Goal: Information Seeking & Learning: Learn about a topic

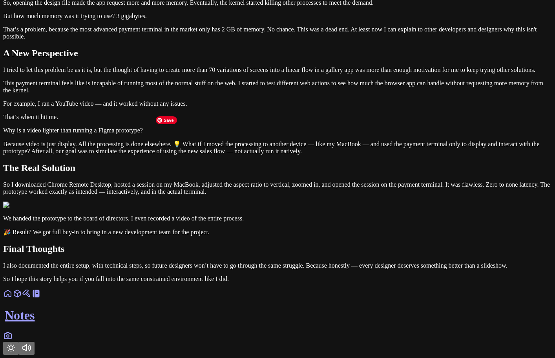
scroll to position [668, 0]
drag, startPoint x: 368, startPoint y: 136, endPoint x: 360, endPoint y: 136, distance: 8.7
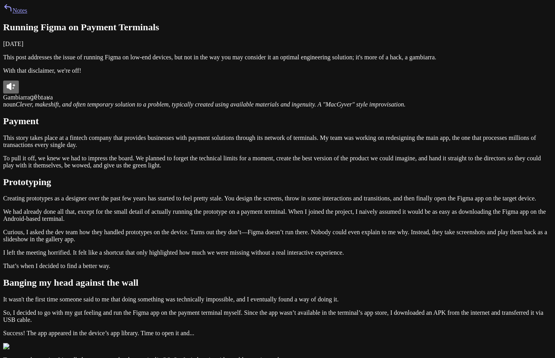
click at [180, 33] on h1 "Running Figma on Payment Terminals" at bounding box center [277, 27] width 549 height 11
drag, startPoint x: 136, startPoint y: 69, endPoint x: 310, endPoint y: 75, distance: 174.1
click at [310, 33] on h1 "Running Figma on Payment Terminals" at bounding box center [277, 27] width 549 height 11
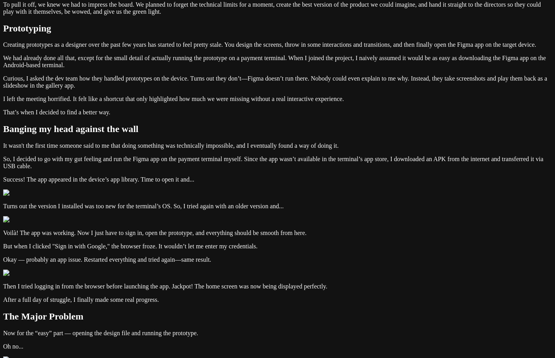
scroll to position [157, 0]
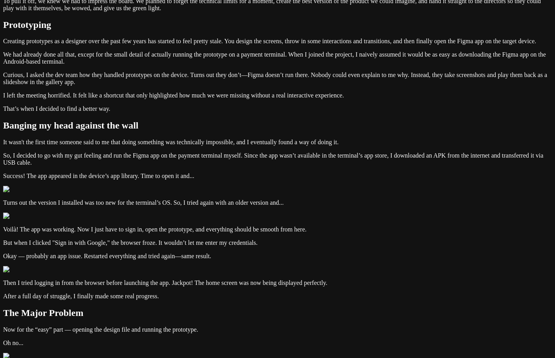
drag, startPoint x: 153, startPoint y: 97, endPoint x: 209, endPoint y: 103, distance: 56.0
click at [208, 103] on div "Notes Running Figma on Payment Terminals October 26, 2024 This post addresses t…" at bounding box center [277, 274] width 549 height 857
drag, startPoint x: 242, startPoint y: 131, endPoint x: 310, endPoint y: 143, distance: 69.9
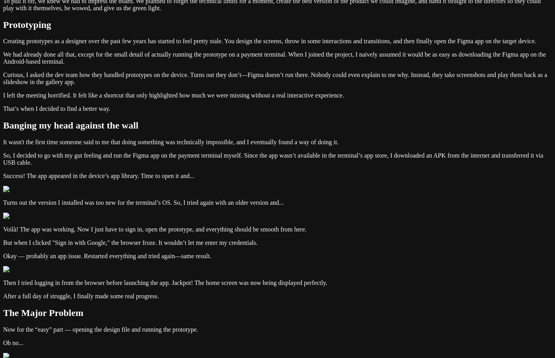
drag, startPoint x: 149, startPoint y: 99, endPoint x: 240, endPoint y: 129, distance: 95.6
click at [240, 129] on div "Notes Running Figma on Payment Terminals October 26, 2024 This post addresses t…" at bounding box center [277, 274] width 549 height 857
drag, startPoint x: 243, startPoint y: 128, endPoint x: 317, endPoint y: 142, distance: 75.6
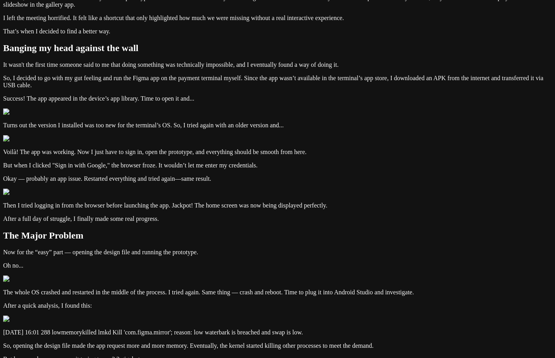
scroll to position [236, 0]
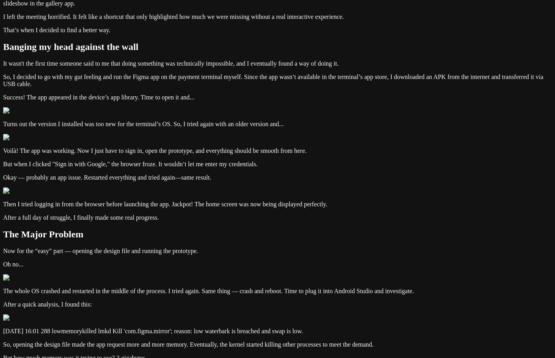
click at [145, 98] on div "Notes Running Figma on Payment Terminals October 26, 2024 This post addresses t…" at bounding box center [277, 195] width 549 height 857
drag, startPoint x: 147, startPoint y: 71, endPoint x: 289, endPoint y: 85, distance: 143.2
click at [289, 85] on div "Notes Running Figma on Payment Terminals October 26, 2024 This post addresses t…" at bounding box center [277, 195] width 549 height 857
drag, startPoint x: 291, startPoint y: 81, endPoint x: 190, endPoint y: 94, distance: 101.3
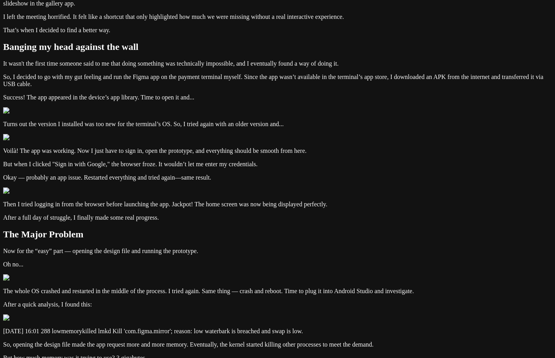
drag, startPoint x: 303, startPoint y: 106, endPoint x: 150, endPoint y: 82, distance: 154.7
click at [150, 82] on div "Notes Running Figma on Payment Terminals October 26, 2024 This post addresses t…" at bounding box center [277, 195] width 549 height 857
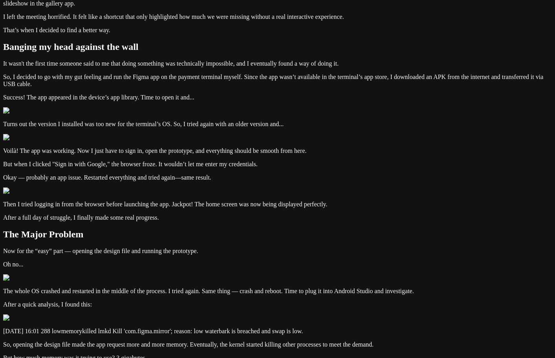
click at [124, 105] on div "Notes Running Figma on Payment Terminals October 26, 2024 This post addresses t…" at bounding box center [277, 195] width 549 height 857
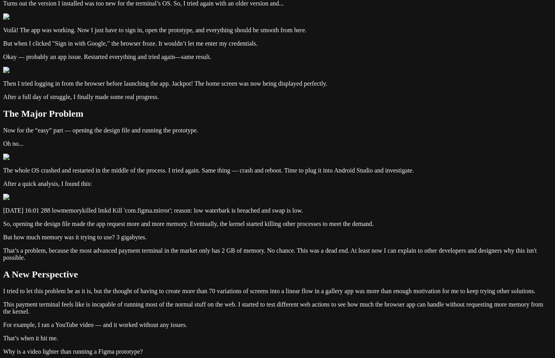
scroll to position [354, 0]
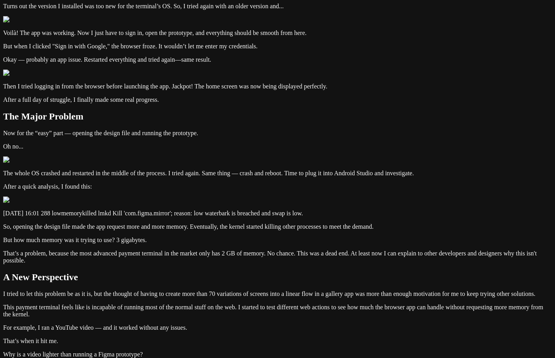
drag, startPoint x: 346, startPoint y: 105, endPoint x: 147, endPoint y: 79, distance: 200.4
click at [147, 79] on div "Notes Running Figma on Payment Terminals [DATE] This post addresses the issue o…" at bounding box center [277, 78] width 549 height 857
drag, startPoint x: 147, startPoint y: 79, endPoint x: 365, endPoint y: 107, distance: 219.8
click at [365, 107] on div "Notes Running Figma on Payment Terminals [DATE] This post addresses the issue o…" at bounding box center [277, 78] width 549 height 857
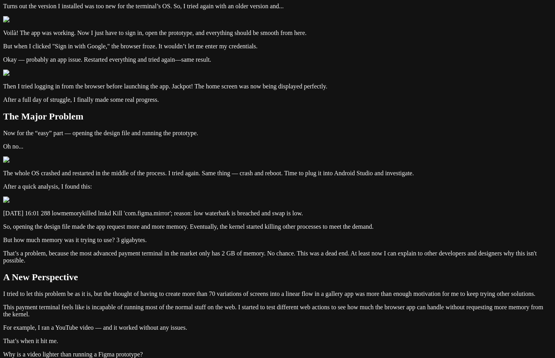
click at [360, 107] on div at bounding box center [360, 107] width 0 height 0
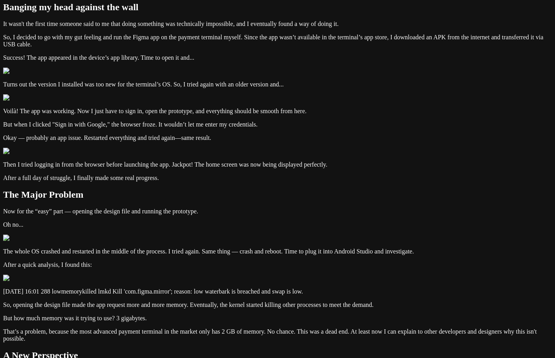
scroll to position [275, 0]
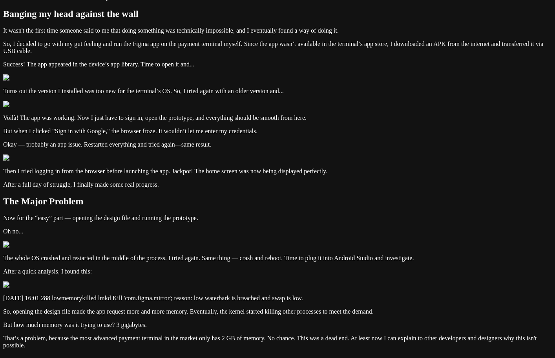
drag, startPoint x: 262, startPoint y: 130, endPoint x: 154, endPoint y: 121, distance: 108.9
click at [154, 140] on article "Running Figma on Payment Terminals [DATE] This post addresses the issue of runn…" at bounding box center [277, 169] width 549 height 844
drag, startPoint x: 244, startPoint y: 171, endPoint x: 135, endPoint y: 147, distance: 111.4
click at [135, 147] on div "Notes Running Figma on Payment Terminals [DATE] This post addresses the issue o…" at bounding box center [277, 159] width 549 height 863
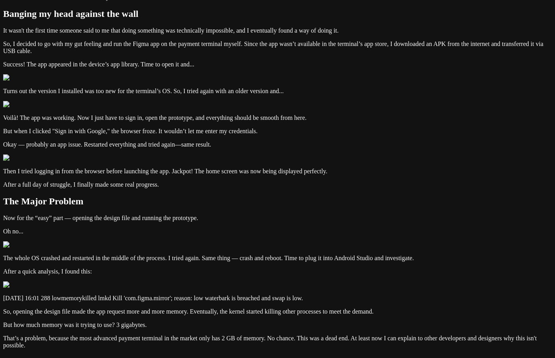
click at [135, 147] on div "Notes Running Figma on Payment Terminals [DATE] This post addresses the issue o…" at bounding box center [277, 159] width 549 height 863
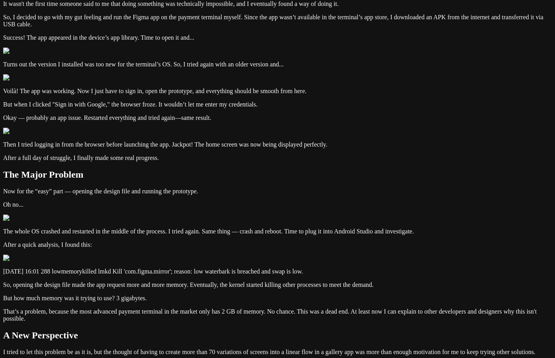
drag, startPoint x: 237, startPoint y: 137, endPoint x: 125, endPoint y: 115, distance: 114.2
click at [125, 115] on div "Notes Running Figma on Payment Terminals [DATE] This post addresses the issue o…" at bounding box center [277, 146] width 549 height 836
click at [206, 150] on article "Running Figma on Payment Terminals [DATE] This post addresses the issue of runn…" at bounding box center [277, 155] width 549 height 817
drag, startPoint x: 205, startPoint y: 145, endPoint x: 152, endPoint y: 123, distance: 58.1
click at [152, 123] on div "Notes Running Figma on Payment Terminals [DATE] This post addresses the issue o…" at bounding box center [277, 146] width 549 height 836
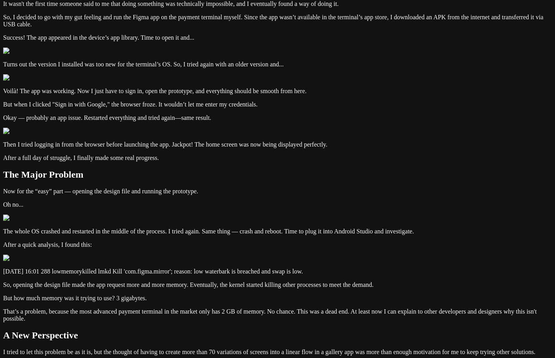
drag, startPoint x: 381, startPoint y: 168, endPoint x: 119, endPoint y: 160, distance: 262.9
click at [119, 160] on div "Notes Running Figma on Payment Terminals [DATE] This post addresses the issue o…" at bounding box center [277, 146] width 549 height 836
drag, startPoint x: 334, startPoint y: 211, endPoint x: 154, endPoint y: 188, distance: 181.8
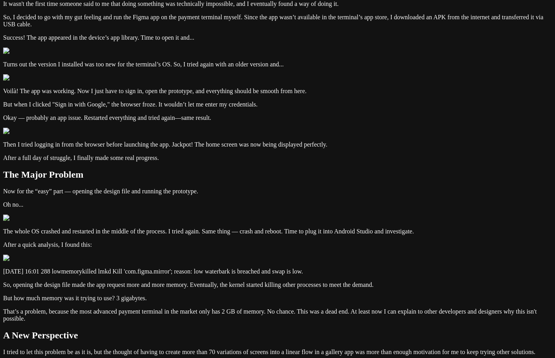
drag, startPoint x: 154, startPoint y: 188, endPoint x: 341, endPoint y: 217, distance: 190.0
click at [336, 217] on div at bounding box center [336, 217] width 0 height 0
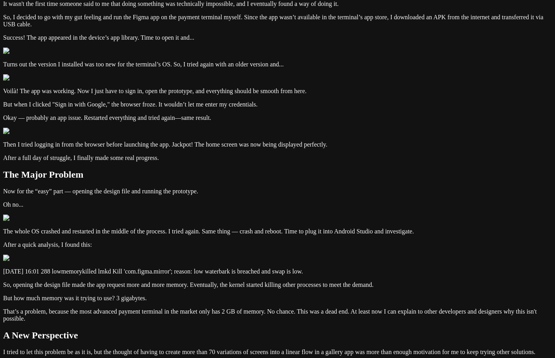
drag, startPoint x: 298, startPoint y: 211, endPoint x: 141, endPoint y: 194, distance: 158.1
click at [141, 194] on div "Notes Running Figma on Payment Terminals [DATE] This post addresses the issue o…" at bounding box center [277, 146] width 549 height 836
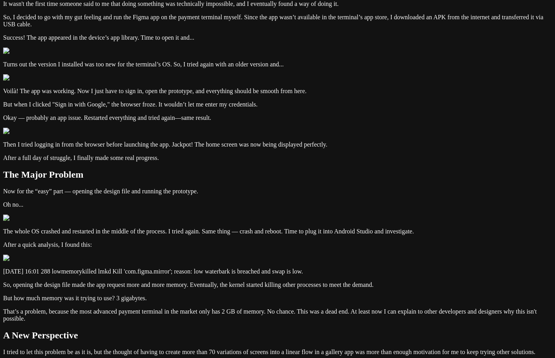
click at [146, 205] on div "Notes Running Figma on Payment Terminals [DATE] This post addresses the issue o…" at bounding box center [277, 146] width 549 height 836
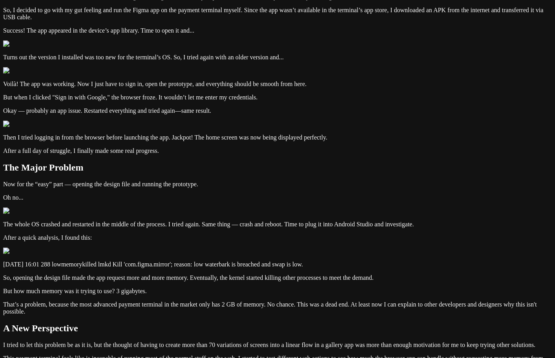
drag, startPoint x: 240, startPoint y: 144, endPoint x: 154, endPoint y: 127, distance: 88.0
click at [154, 127] on article "Running Figma on Payment Terminals [DATE] This post addresses the issue of runn…" at bounding box center [277, 152] width 549 height 810
click at [150, 126] on div "Notes Running Figma on Payment Terminals [DATE] This post addresses the issue o…" at bounding box center [277, 142] width 549 height 829
drag, startPoint x: 150, startPoint y: 117, endPoint x: 254, endPoint y: 141, distance: 106.6
click at [254, 141] on div "Notes Running Figma on Payment Terminals [DATE] This post addresses the issue o…" at bounding box center [277, 142] width 549 height 829
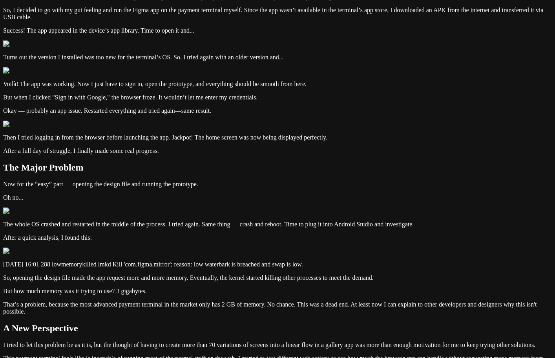
drag, startPoint x: 241, startPoint y: 143, endPoint x: 150, endPoint y: 120, distance: 93.5
click at [150, 120] on div "Notes Running Figma on Payment Terminals [DATE] This post addresses the issue o…" at bounding box center [277, 142] width 549 height 829
click at [143, 139] on div "Notes Running Figma on Payment Terminals [DATE] This post addresses the issue o…" at bounding box center [277, 142] width 549 height 829
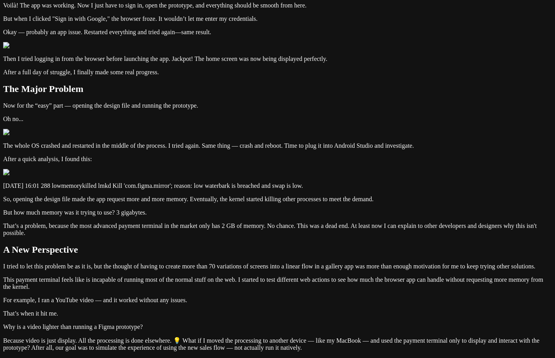
drag, startPoint x: 205, startPoint y: 159, endPoint x: 164, endPoint y: 161, distance: 41.3
click at [164, 161] on article "Running Figma on Payment Terminals [DATE] This post addresses the issue of runn…" at bounding box center [277, 73] width 549 height 810
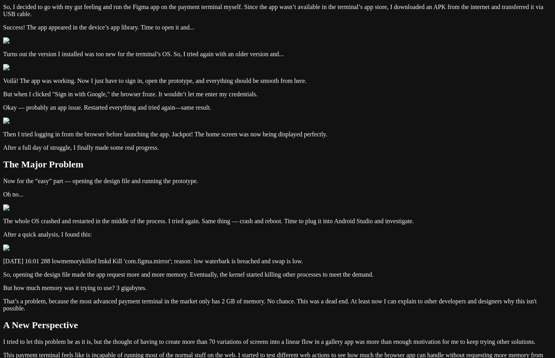
scroll to position [314, 0]
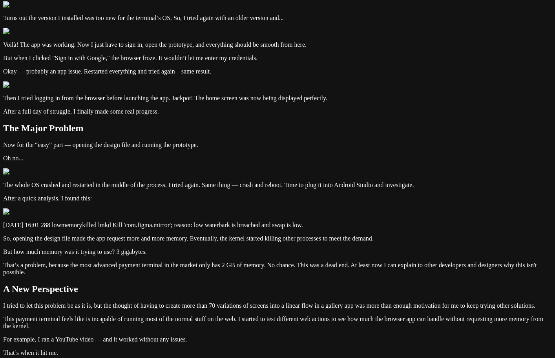
drag, startPoint x: 385, startPoint y: 165, endPoint x: 150, endPoint y: 151, distance: 235.3
click at [150, 151] on div "Notes Running Figma on Payment Terminals [DATE] This post addresses the issue o…" at bounding box center [277, 103] width 549 height 829
click at [356, 200] on article "Running Figma on Payment Terminals [DATE] This post addresses the issue of runn…" at bounding box center [277, 113] width 549 height 810
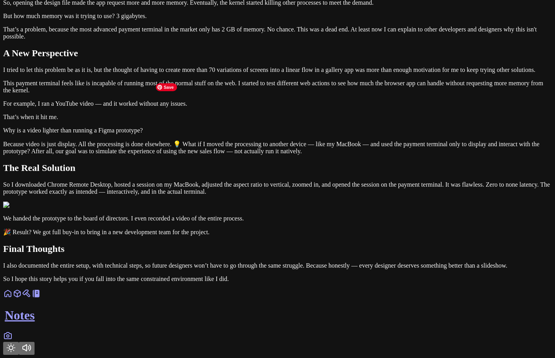
scroll to position [589, 0]
drag, startPoint x: 258, startPoint y: 206, endPoint x: 112, endPoint y: 187, distance: 147.8
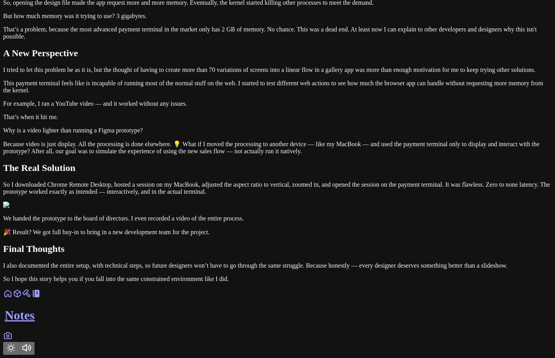
drag, startPoint x: 123, startPoint y: 183, endPoint x: 281, endPoint y: 201, distance: 159.2
drag, startPoint x: 273, startPoint y: 201, endPoint x: 143, endPoint y: 190, distance: 130.2
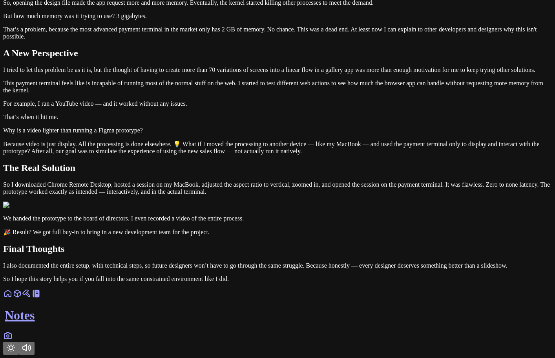
drag, startPoint x: 247, startPoint y: 159, endPoint x: 143, endPoint y: 149, distance: 104.5
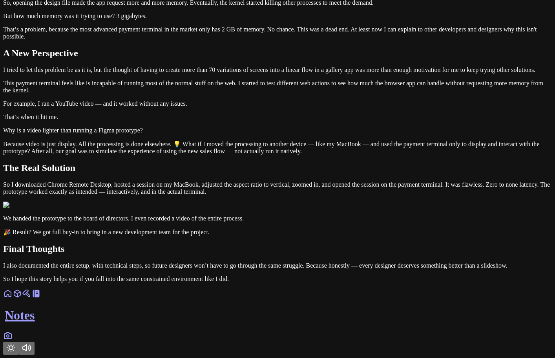
drag, startPoint x: 199, startPoint y: 162, endPoint x: 229, endPoint y: 165, distance: 30.0
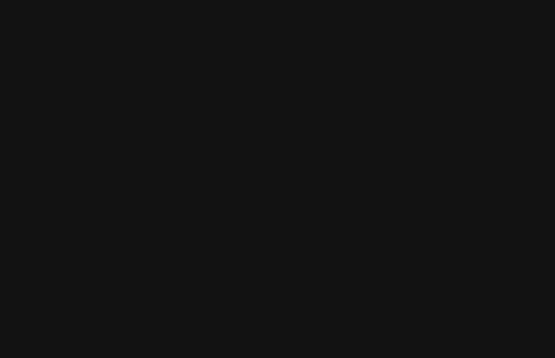
scroll to position [0, 172]
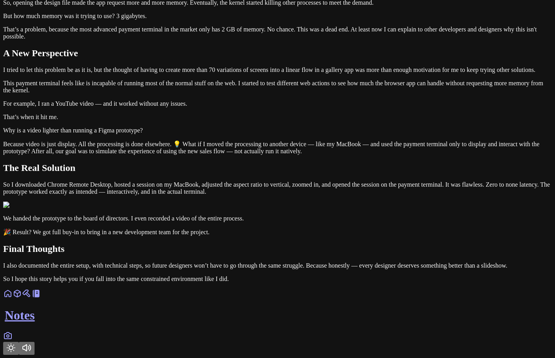
drag, startPoint x: 393, startPoint y: 163, endPoint x: 319, endPoint y: 165, distance: 74.3
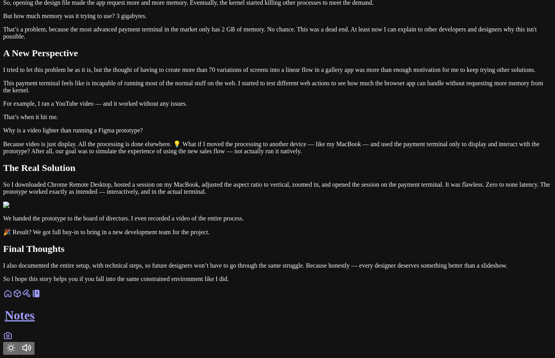
drag, startPoint x: 230, startPoint y: 158, endPoint x: 70, endPoint y: 133, distance: 161.9
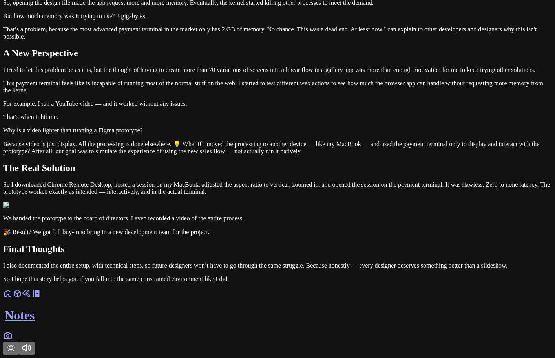
drag, startPoint x: 214, startPoint y: 174, endPoint x: 235, endPoint y: 174, distance: 21.2
drag, startPoint x: 404, startPoint y: 150, endPoint x: 394, endPoint y: 156, distance: 12.0
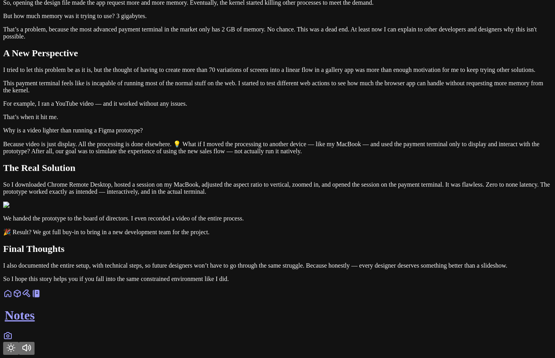
drag, startPoint x: 390, startPoint y: 157, endPoint x: 421, endPoint y: 156, distance: 31.0
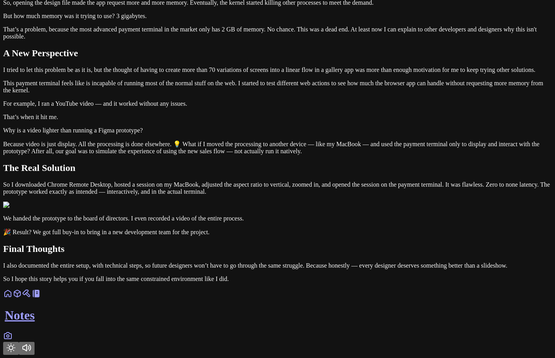
scroll to position [0, 0]
drag, startPoint x: 236, startPoint y: 165, endPoint x: 270, endPoint y: 166, distance: 34.2
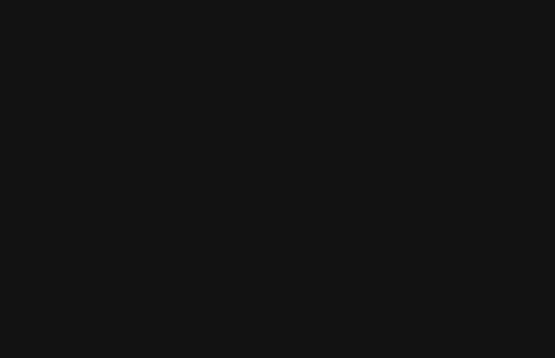
scroll to position [0, 93]
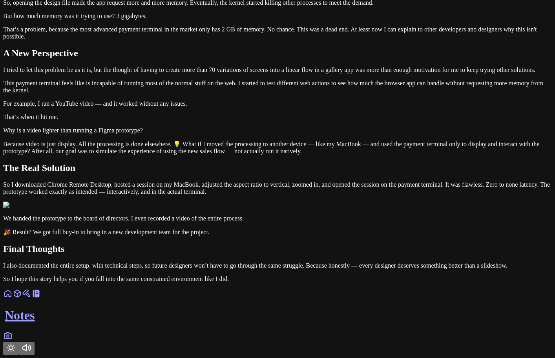
drag, startPoint x: 317, startPoint y: 165, endPoint x: 246, endPoint y: 170, distance: 71.6
drag, startPoint x: 360, startPoint y: 174, endPoint x: 392, endPoint y: 176, distance: 32.2
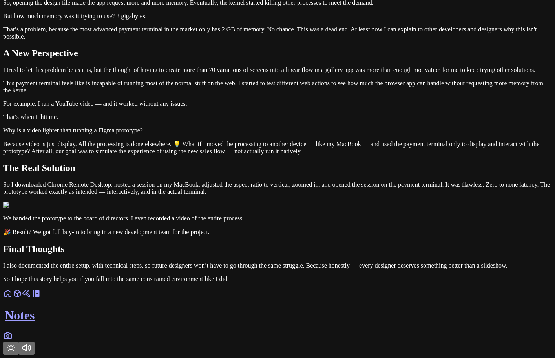
drag, startPoint x: 333, startPoint y: 167, endPoint x: 239, endPoint y: 159, distance: 93.7
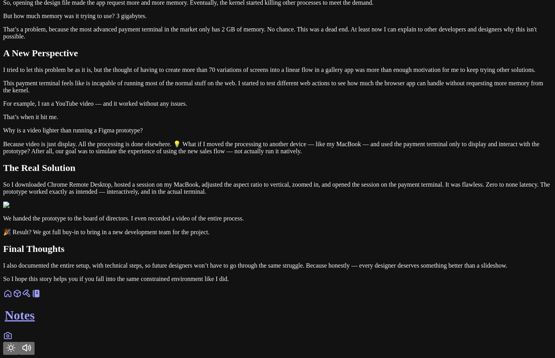
drag, startPoint x: 262, startPoint y: 166, endPoint x: 157, endPoint y: 151, distance: 106.4
copy code "lowmemorykilled lmkd Kill 'com.figma.mirror'; reason: low waterbark is breached…"
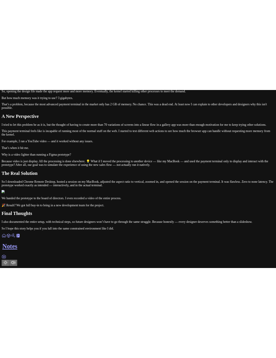
scroll to position [1218, 0]
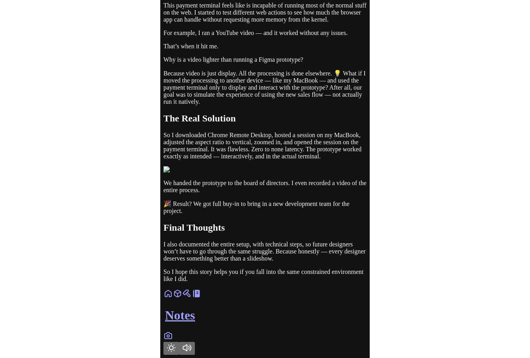
scroll to position [1171, 0]
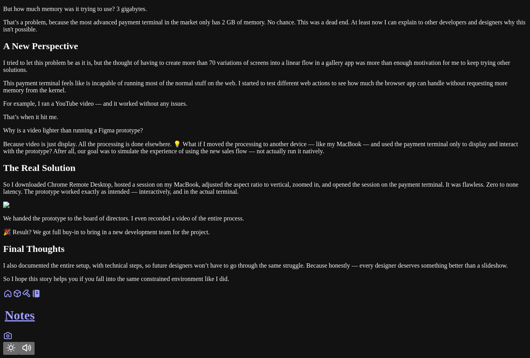
drag, startPoint x: 352, startPoint y: 168, endPoint x: 113, endPoint y: 161, distance: 239.3
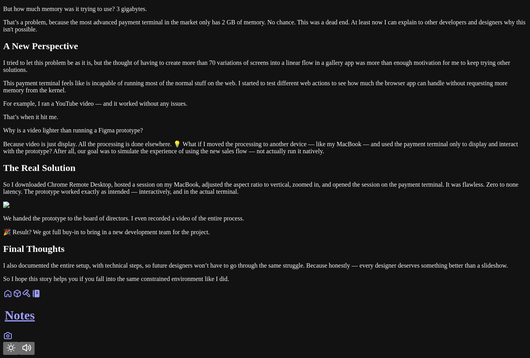
drag, startPoint x: 328, startPoint y: 172, endPoint x: 131, endPoint y: 159, distance: 197.2
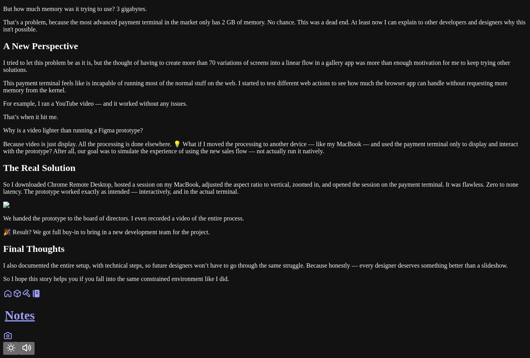
click at [16, 343] on icon "Toggle Theme" at bounding box center [10, 347] width 9 height 9
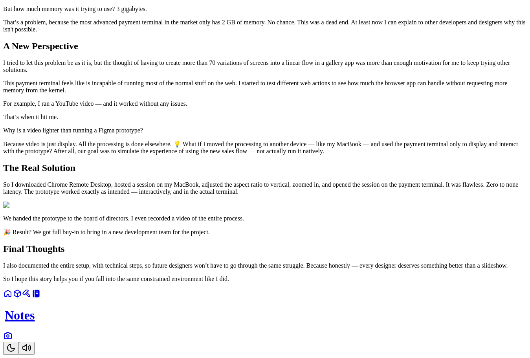
click at [15, 344] on icon "Toggle Theme" at bounding box center [10, 347] width 7 height 7
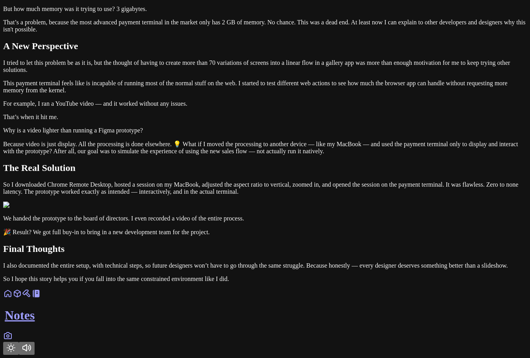
click at [15, 344] on icon "Toggle Theme" at bounding box center [11, 348] width 8 height 8
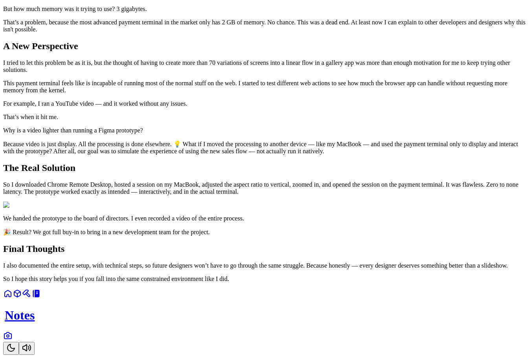
drag, startPoint x: 343, startPoint y: 180, endPoint x: 105, endPoint y: 152, distance: 238.8
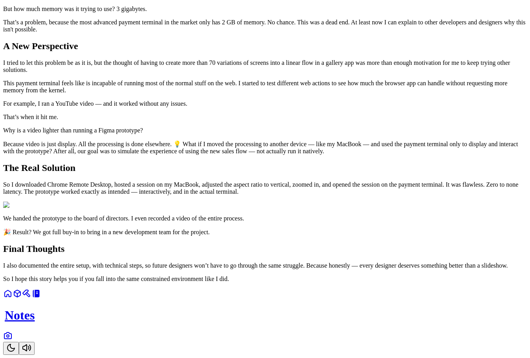
click at [19, 342] on button "Toggle Theme" at bounding box center [11, 348] width 16 height 13
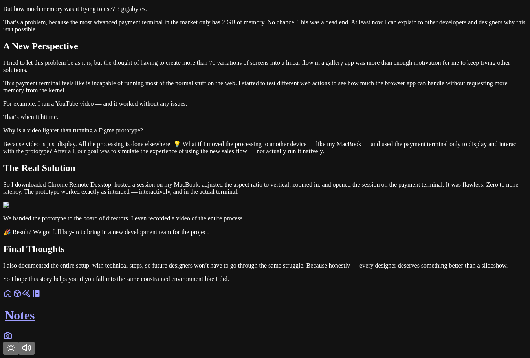
drag, startPoint x: 360, startPoint y: 172, endPoint x: 137, endPoint y: 169, distance: 222.3
